Goal: Information Seeking & Learning: Learn about a topic

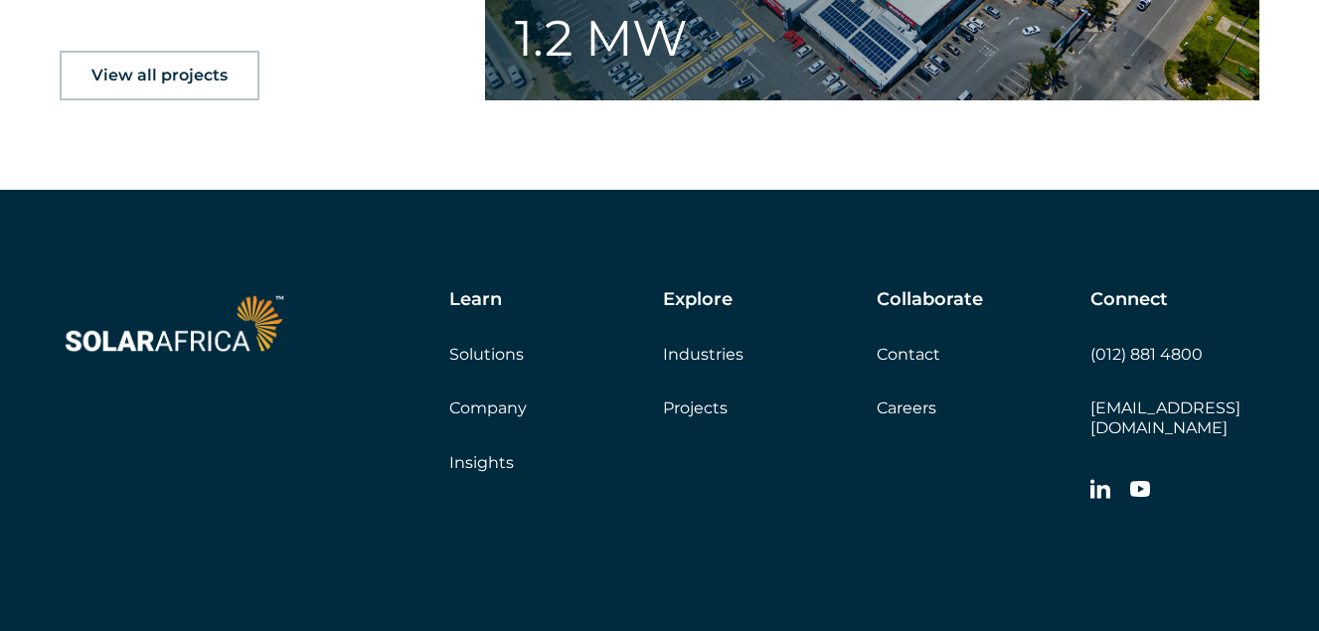
click at [493, 408] on link "Company" at bounding box center [488, 408] width 78 height 19
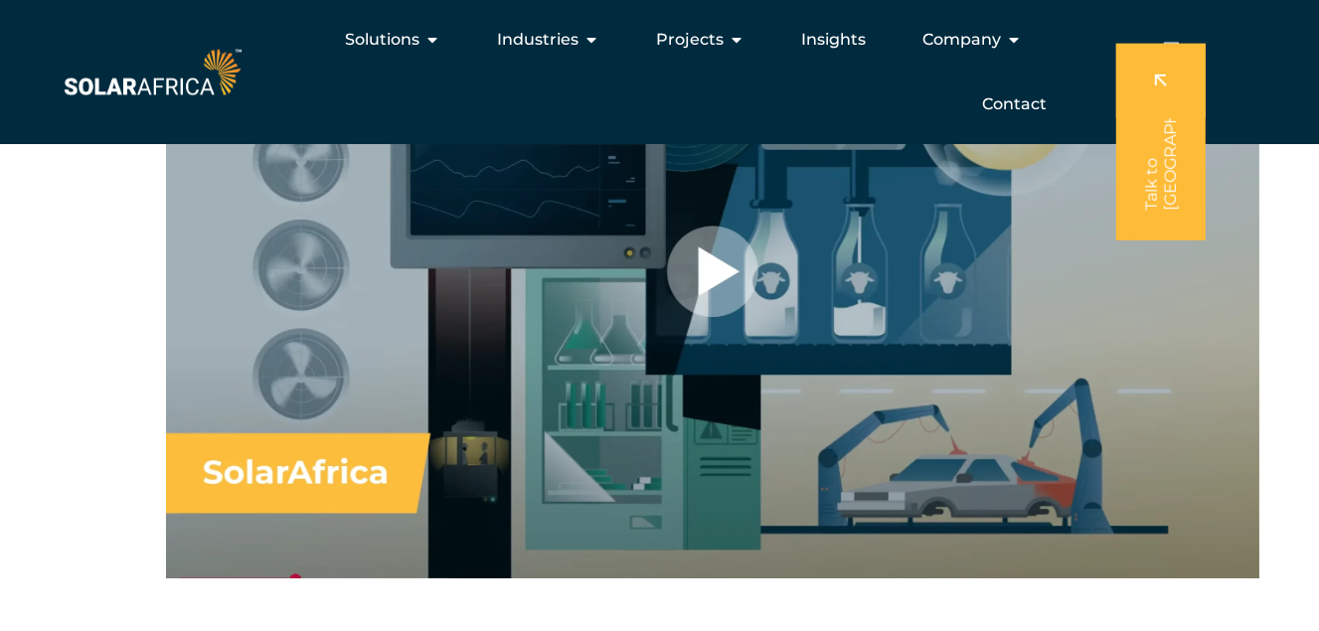
scroll to position [1292, 0]
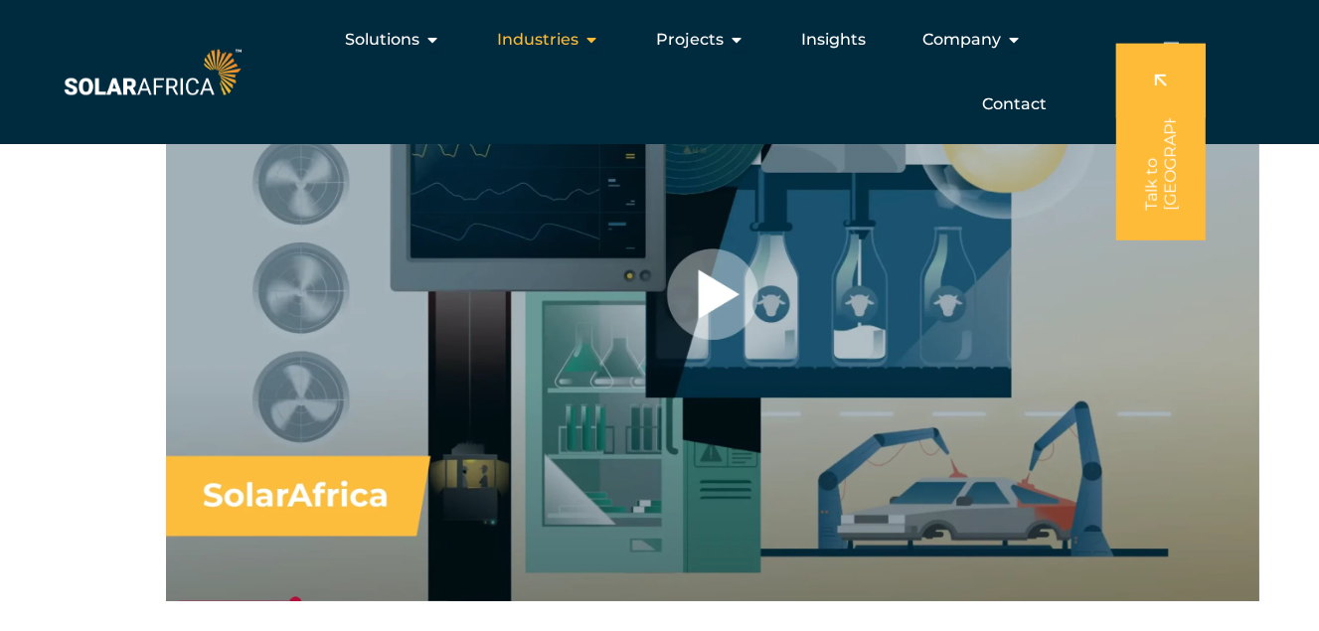
click at [591, 41] on icon "Menu" at bounding box center [592, 40] width 16 height 16
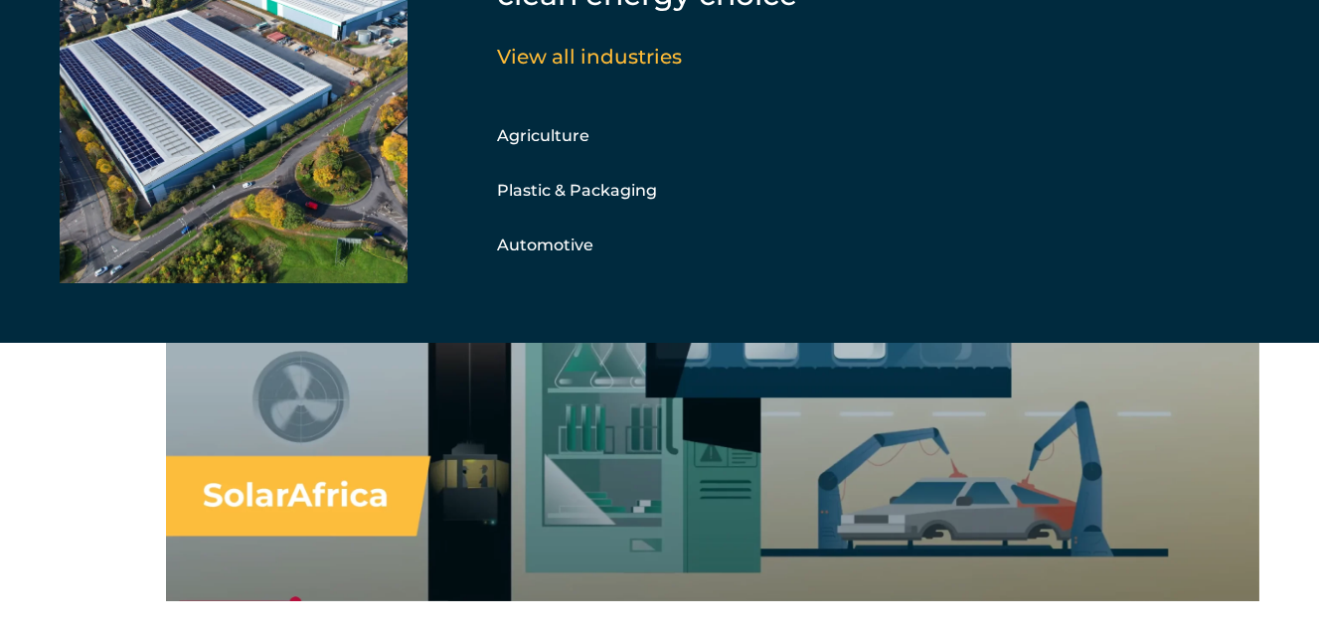
scroll to position [1392, 0]
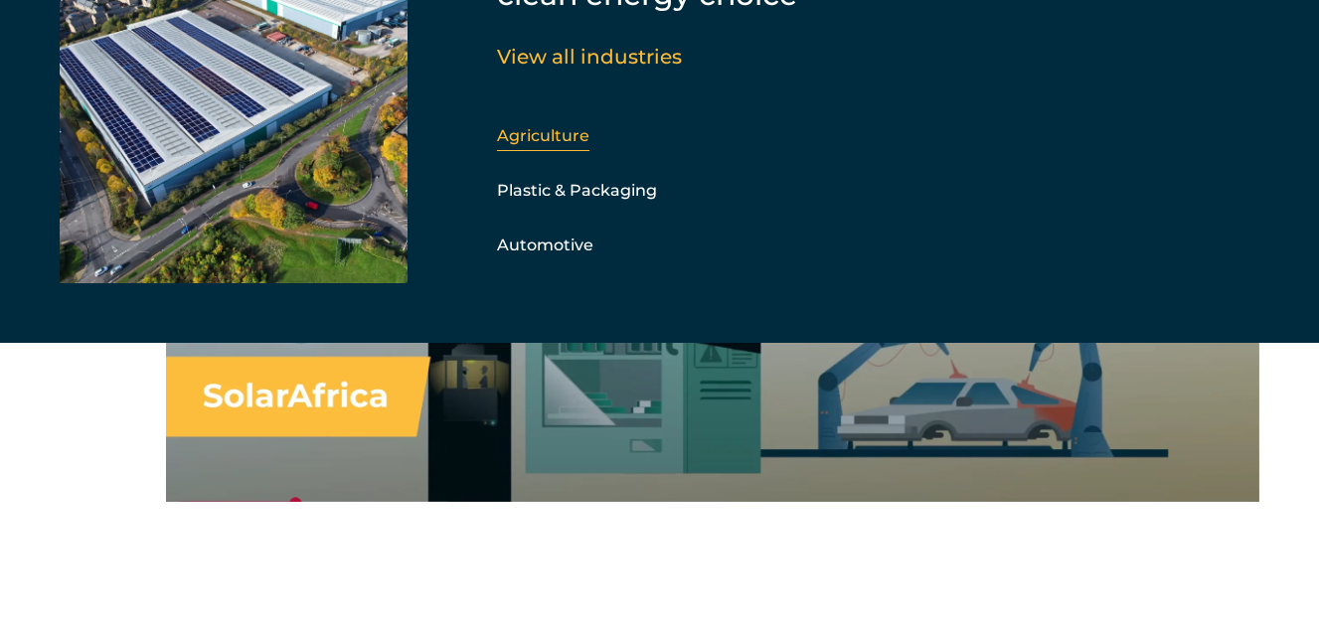
click at [536, 133] on link "Agriculture" at bounding box center [543, 135] width 92 height 19
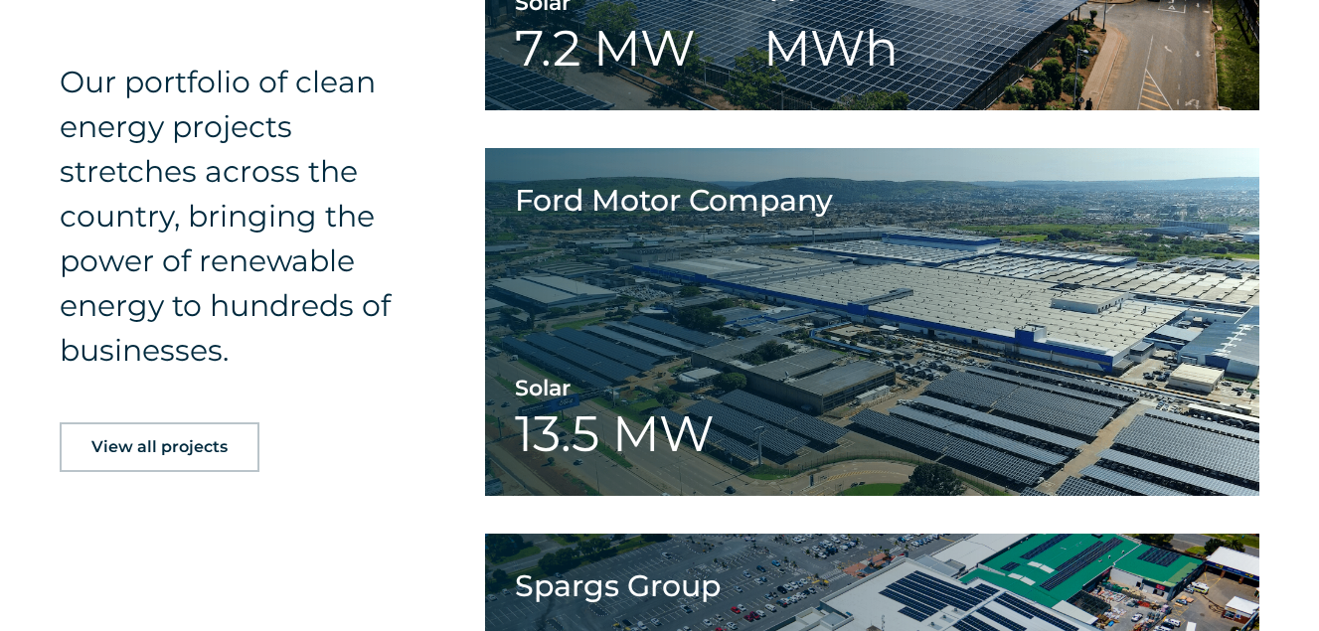
scroll to position [2540, 0]
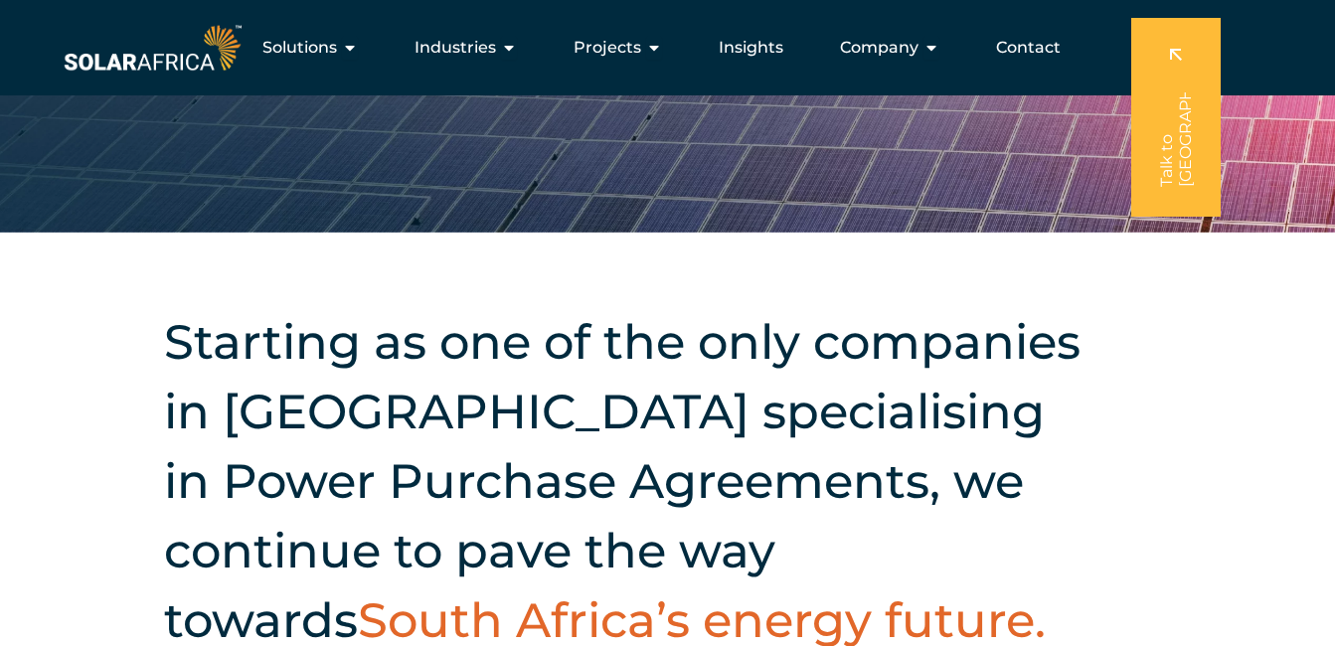
scroll to position [199, 0]
